Goal: Check status: Check status

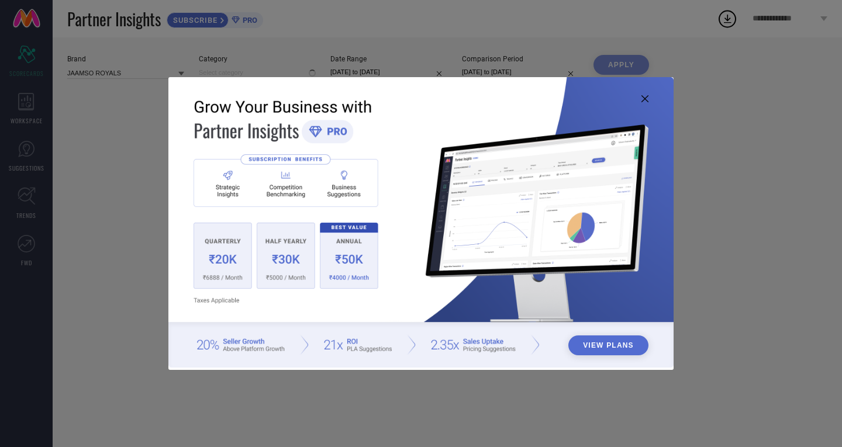
type input "All"
click at [640, 99] on img at bounding box center [420, 222] width 505 height 291
click at [642, 96] on icon at bounding box center [644, 98] width 7 height 7
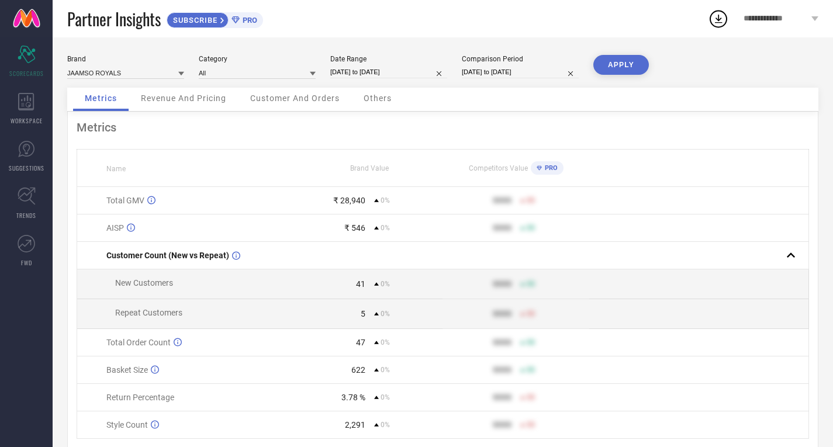
click at [403, 75] on input "28-07-2025 to 03-08-2025" at bounding box center [388, 72] width 117 height 12
select select "6"
select select "2025"
select select "7"
select select "2025"
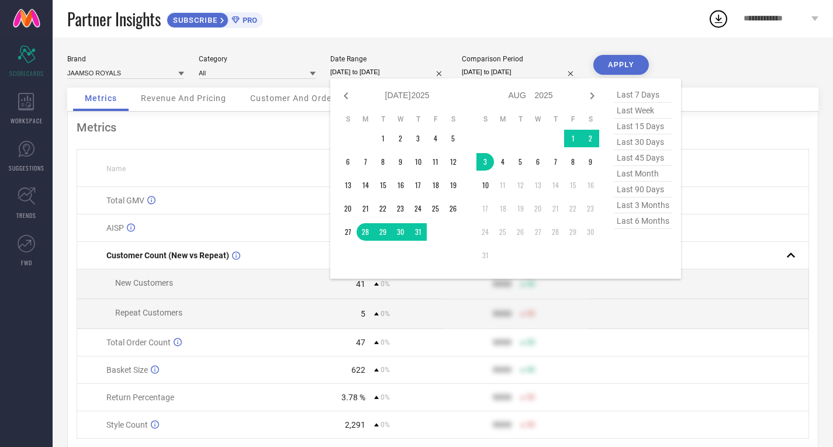
drag, startPoint x: 642, startPoint y: 95, endPoint x: 623, endPoint y: 95, distance: 19.3
click at [642, 95] on span "last 7 days" at bounding box center [643, 95] width 58 height 16
type input "04-08-2025 to 10-08-2025"
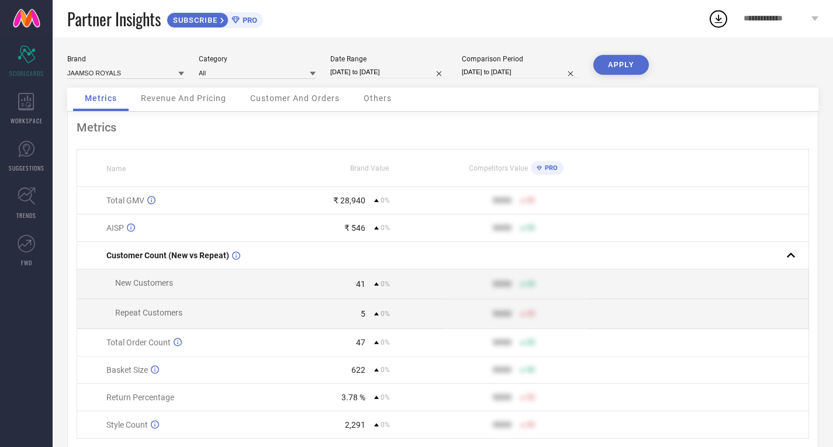
click at [520, 77] on input "28-07-2025 to 03-08-2025" at bounding box center [520, 72] width 117 height 12
select select "6"
select select "2025"
select select "7"
select select "2025"
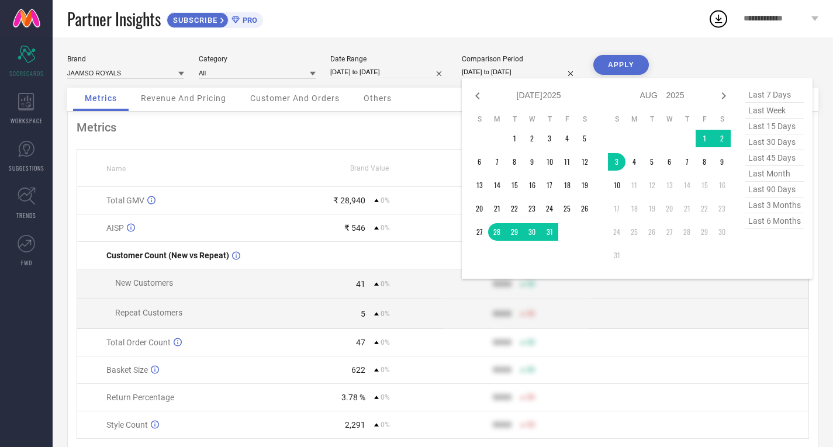
drag, startPoint x: 761, startPoint y: 93, endPoint x: 712, endPoint y: 89, distance: 48.7
click at [761, 93] on span "last 7 days" at bounding box center [774, 95] width 58 height 16
type input "04-08-2025 to 10-08-2025"
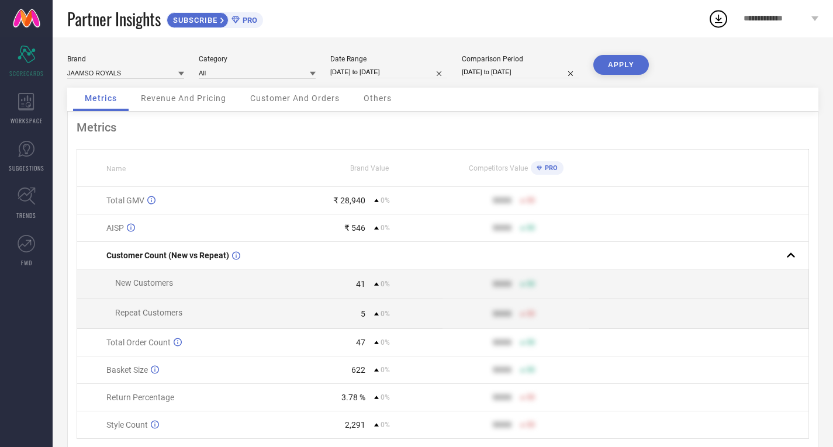
click at [631, 71] on button "APPLY" at bounding box center [621, 65] width 56 height 20
click at [625, 58] on button "APPLY" at bounding box center [621, 65] width 56 height 20
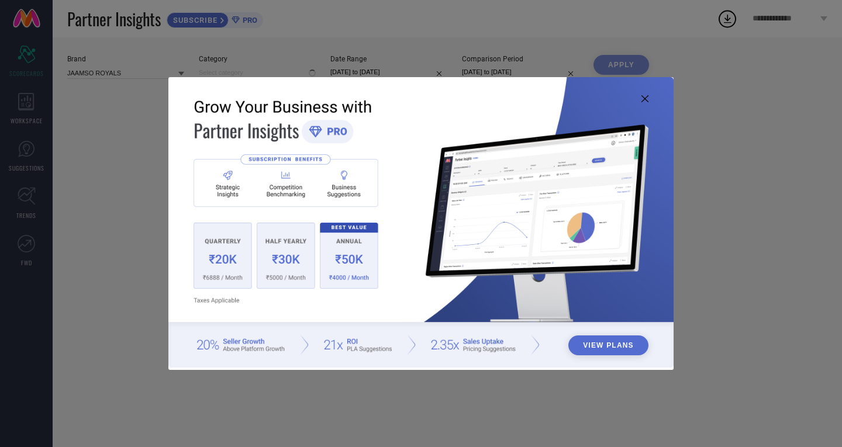
type input "All"
click at [648, 97] on img at bounding box center [420, 222] width 505 height 291
click at [641, 102] on icon at bounding box center [644, 98] width 7 height 7
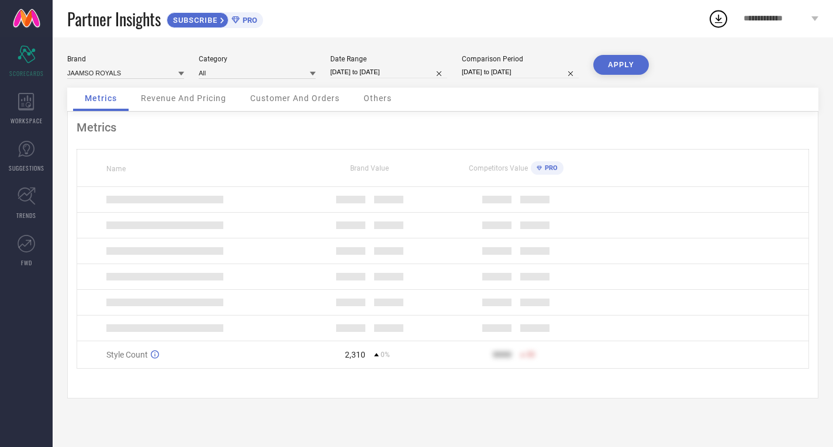
click at [402, 68] on input "04-08-2025 to 10-08-2025" at bounding box center [388, 72] width 117 height 12
select select "7"
select select "2025"
select select "8"
select select "2025"
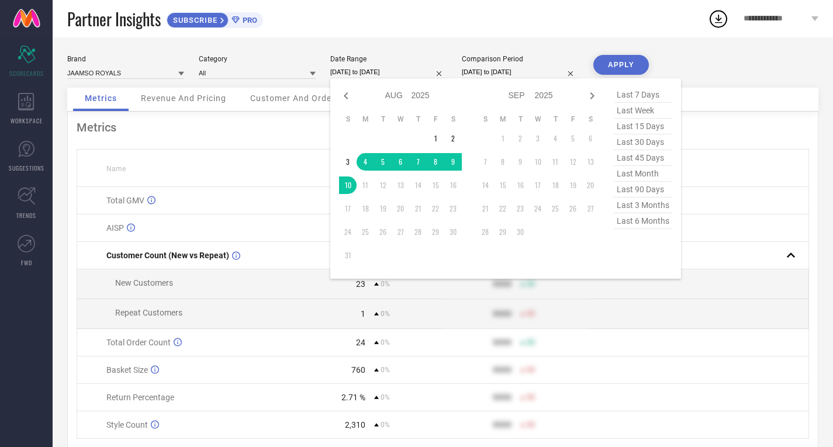
click at [639, 91] on span "last 7 days" at bounding box center [643, 95] width 58 height 16
type input "04-08-2025 to 10-08-2025"
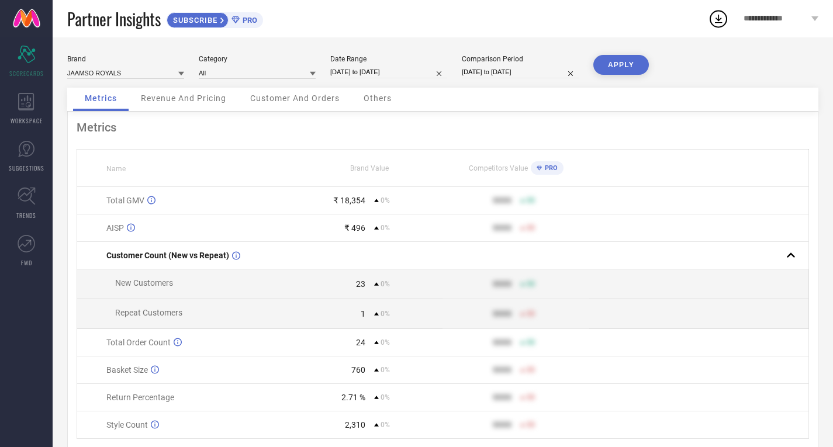
drag, startPoint x: 505, startPoint y: 68, endPoint x: 523, endPoint y: 77, distance: 19.6
click at [507, 69] on input "04-08-2025 to 10-08-2025" at bounding box center [520, 72] width 117 height 12
select select "7"
select select "2025"
select select "8"
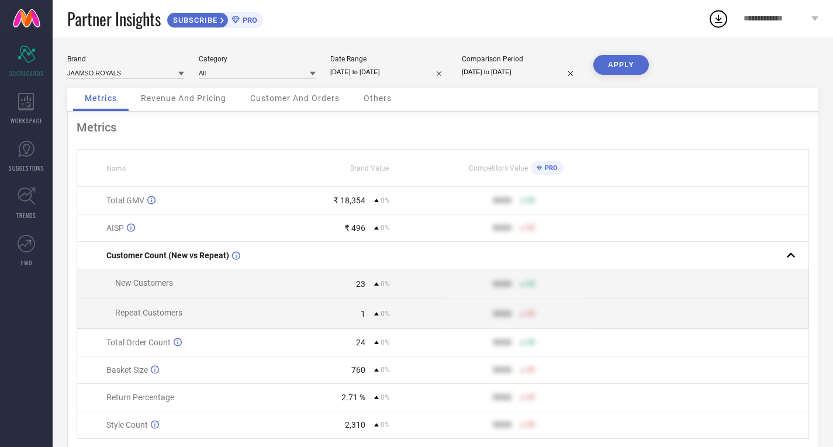
select select "2025"
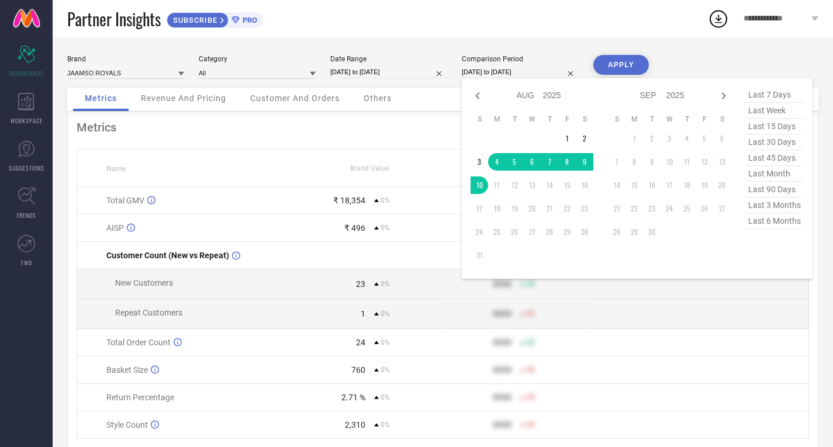
click at [770, 96] on span "last 7 days" at bounding box center [774, 95] width 58 height 16
type input "04-08-2025 to 10-08-2025"
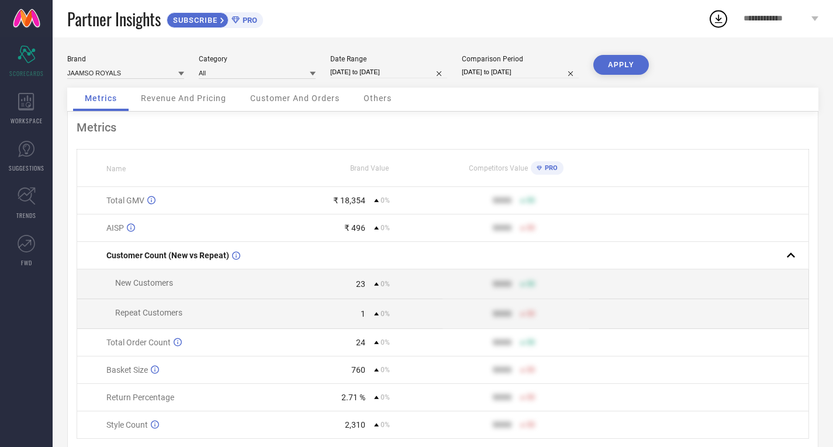
click at [629, 64] on button "APPLY" at bounding box center [621, 65] width 56 height 20
click at [635, 60] on button "APPLY" at bounding box center [621, 65] width 56 height 20
